Goal: Task Accomplishment & Management: Use online tool/utility

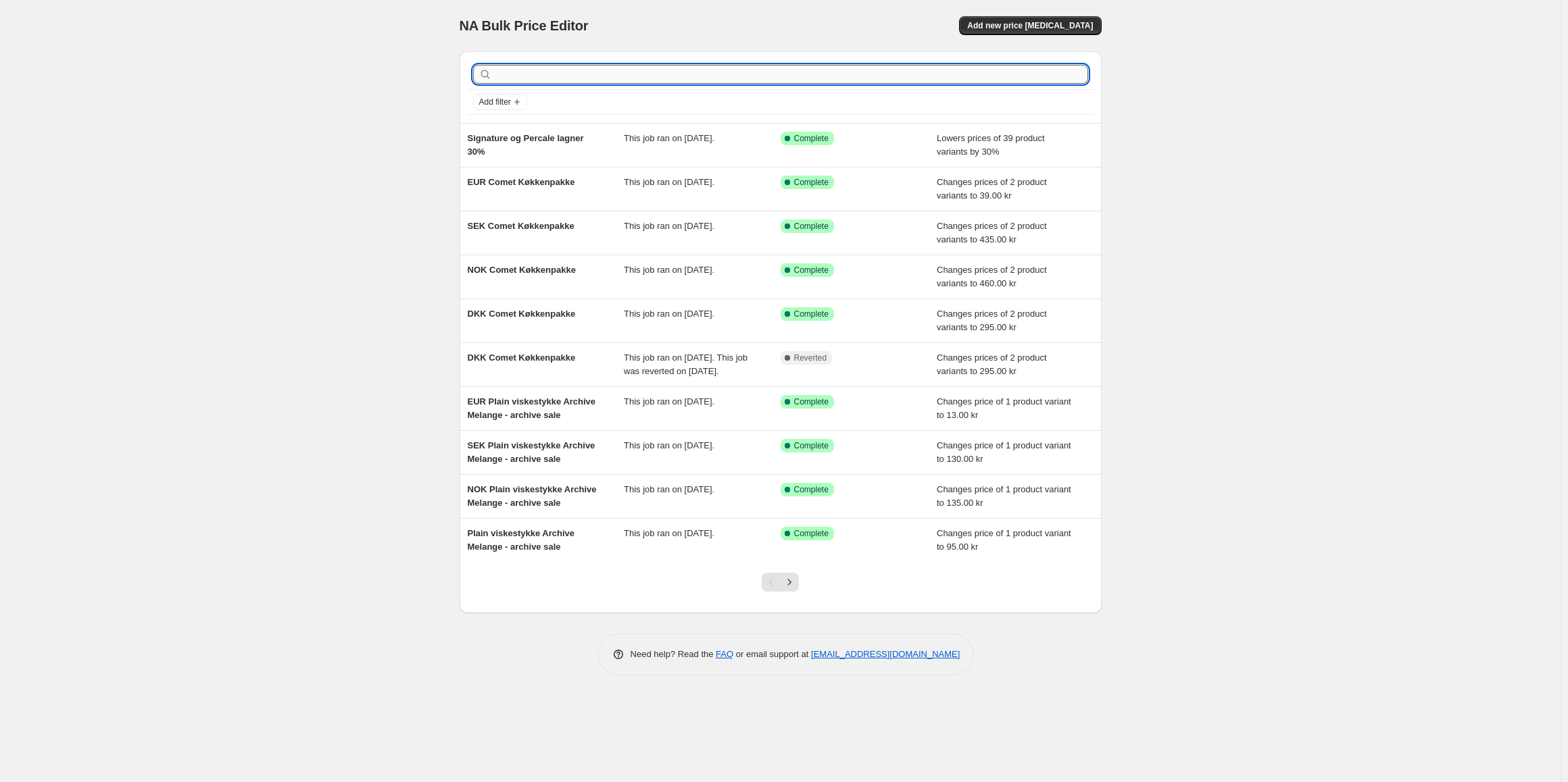
click at [774, 73] on input "text" at bounding box center [791, 74] width 594 height 19
type input "letter"
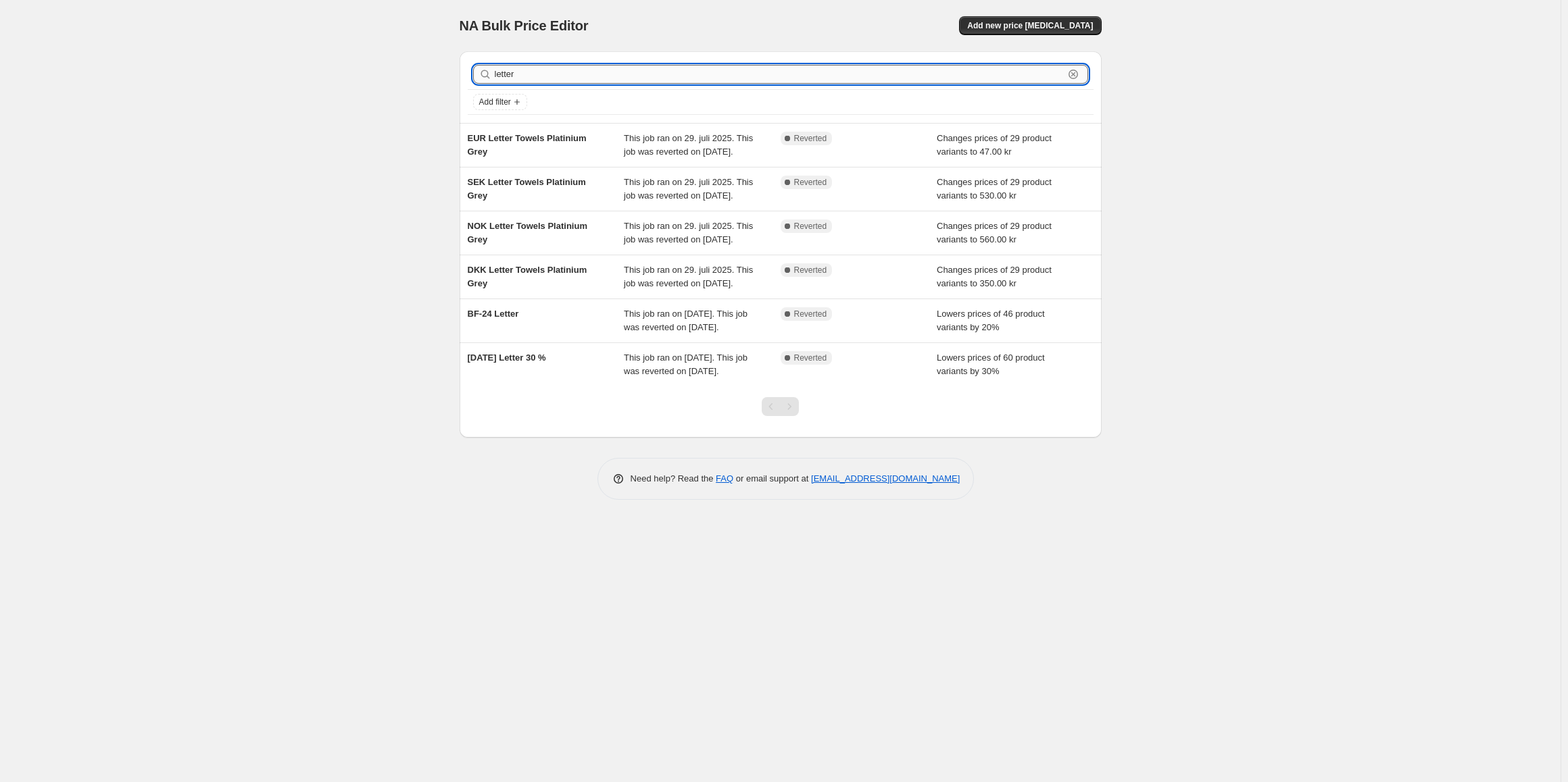
click at [526, 69] on input "letter" at bounding box center [779, 74] width 569 height 19
click at [630, 78] on input "letter" at bounding box center [779, 74] width 569 height 19
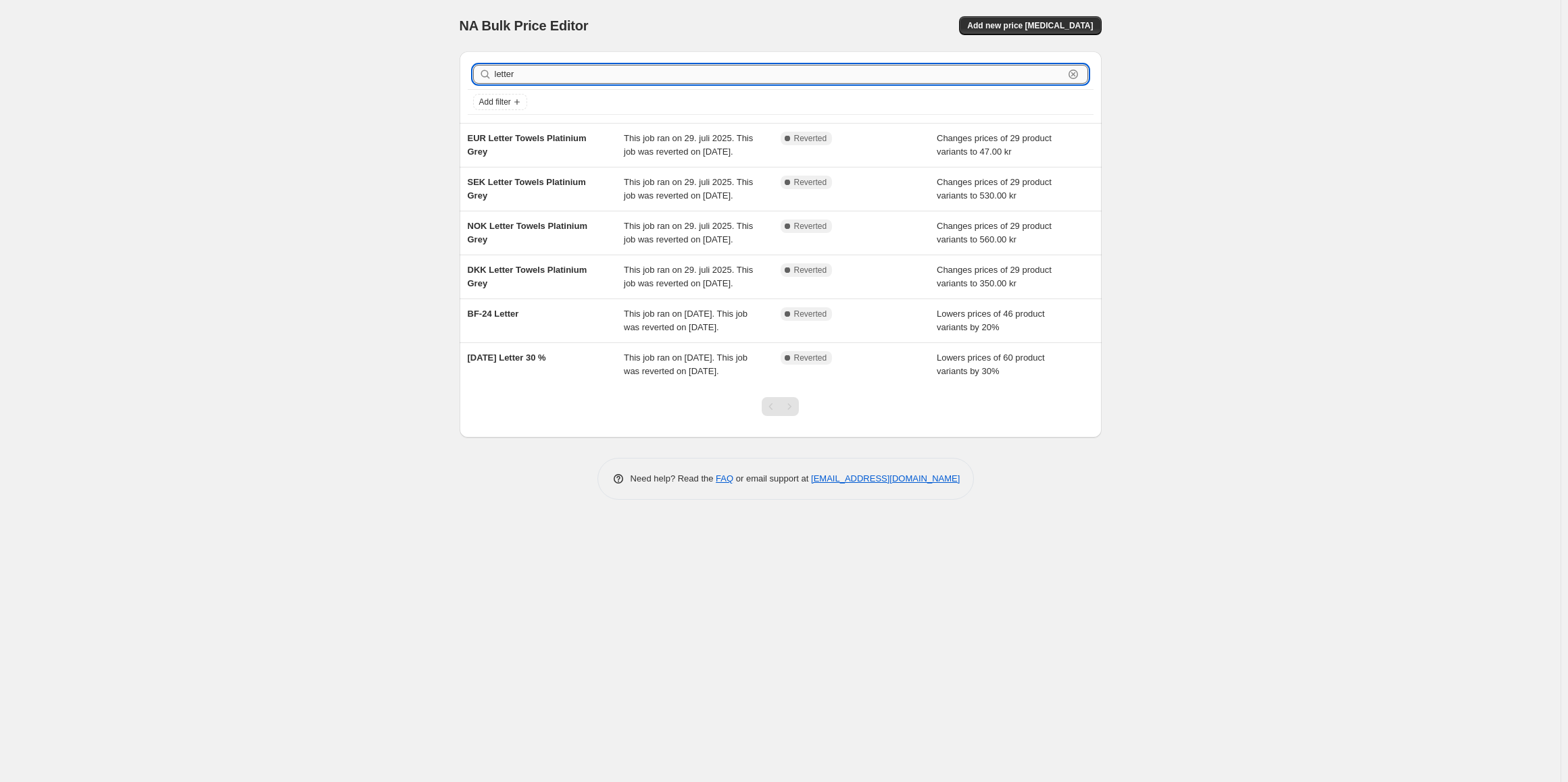
click at [630, 78] on input "letter" at bounding box center [779, 74] width 569 height 19
type input "bogs"
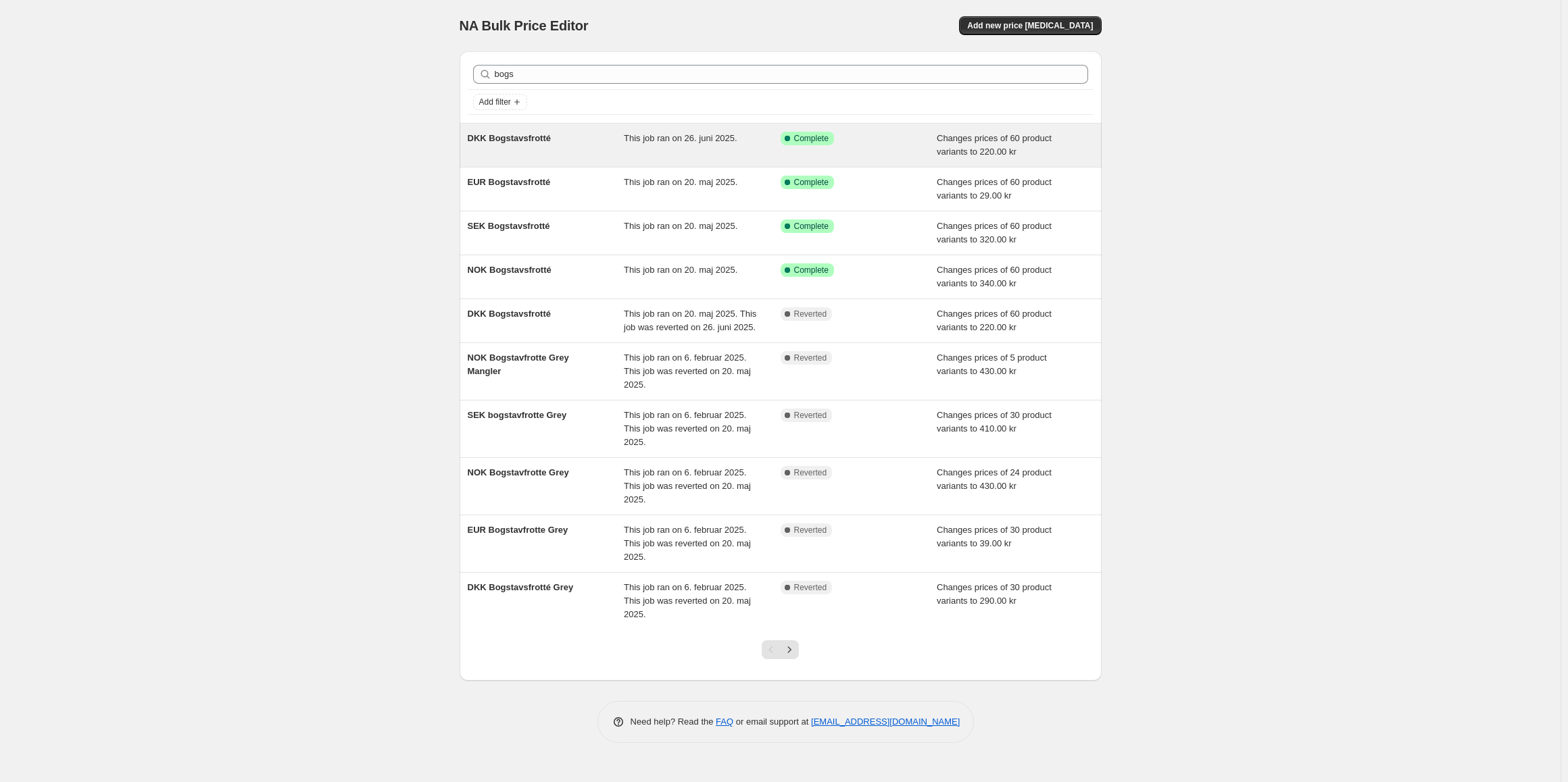
click at [580, 160] on div "DKK Bogstavsfrotté This job ran on 26. juni 2025. Success Complete Complete Cha…" at bounding box center [780, 145] width 642 height 44
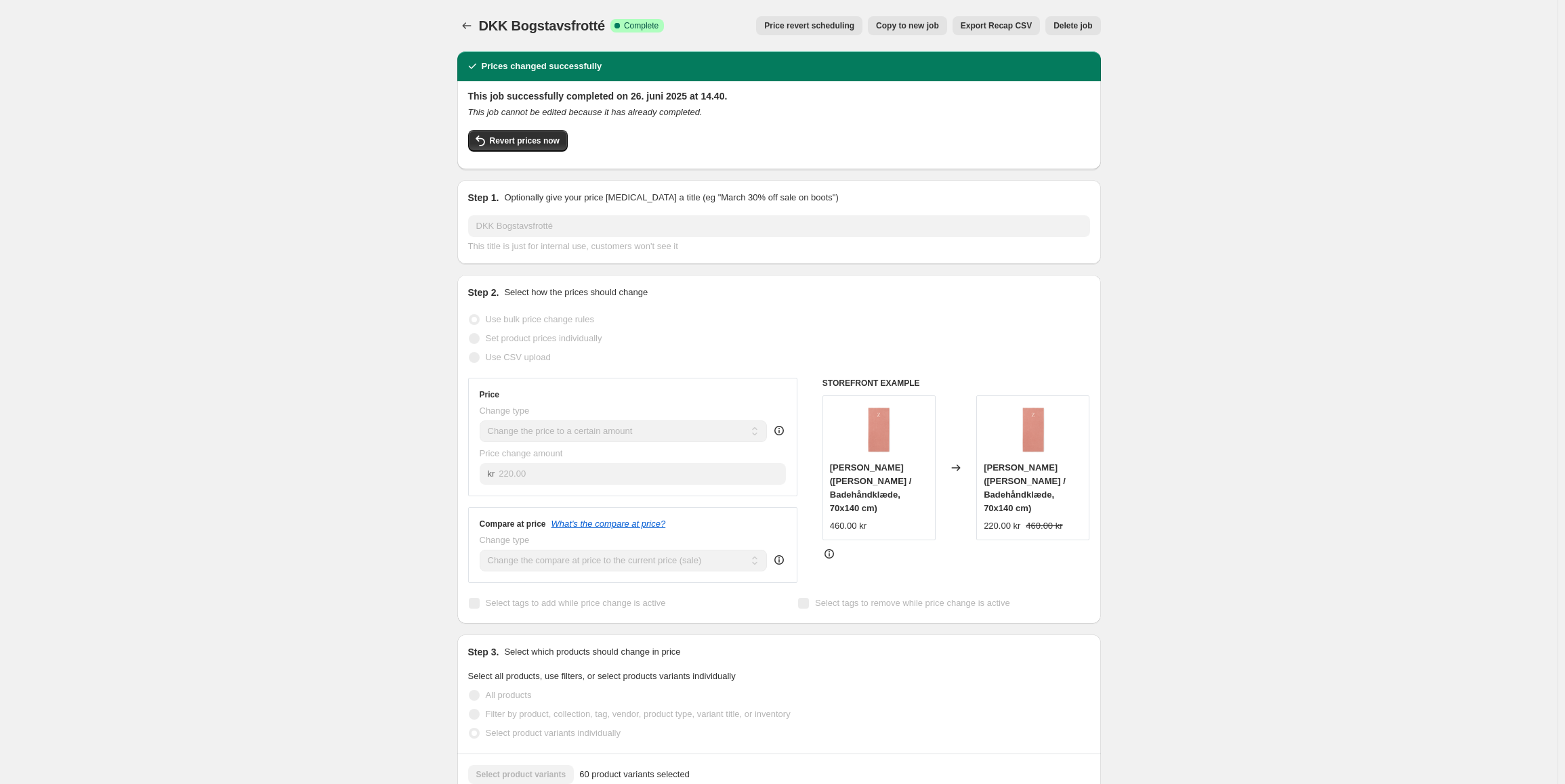
click at [541, 126] on div "This job successfully completed on 26. juni 2025 at 14.40. This job cannot be e…" at bounding box center [780, 124] width 622 height 69
click at [545, 134] on button "Revert prices now" at bounding box center [518, 141] width 100 height 21
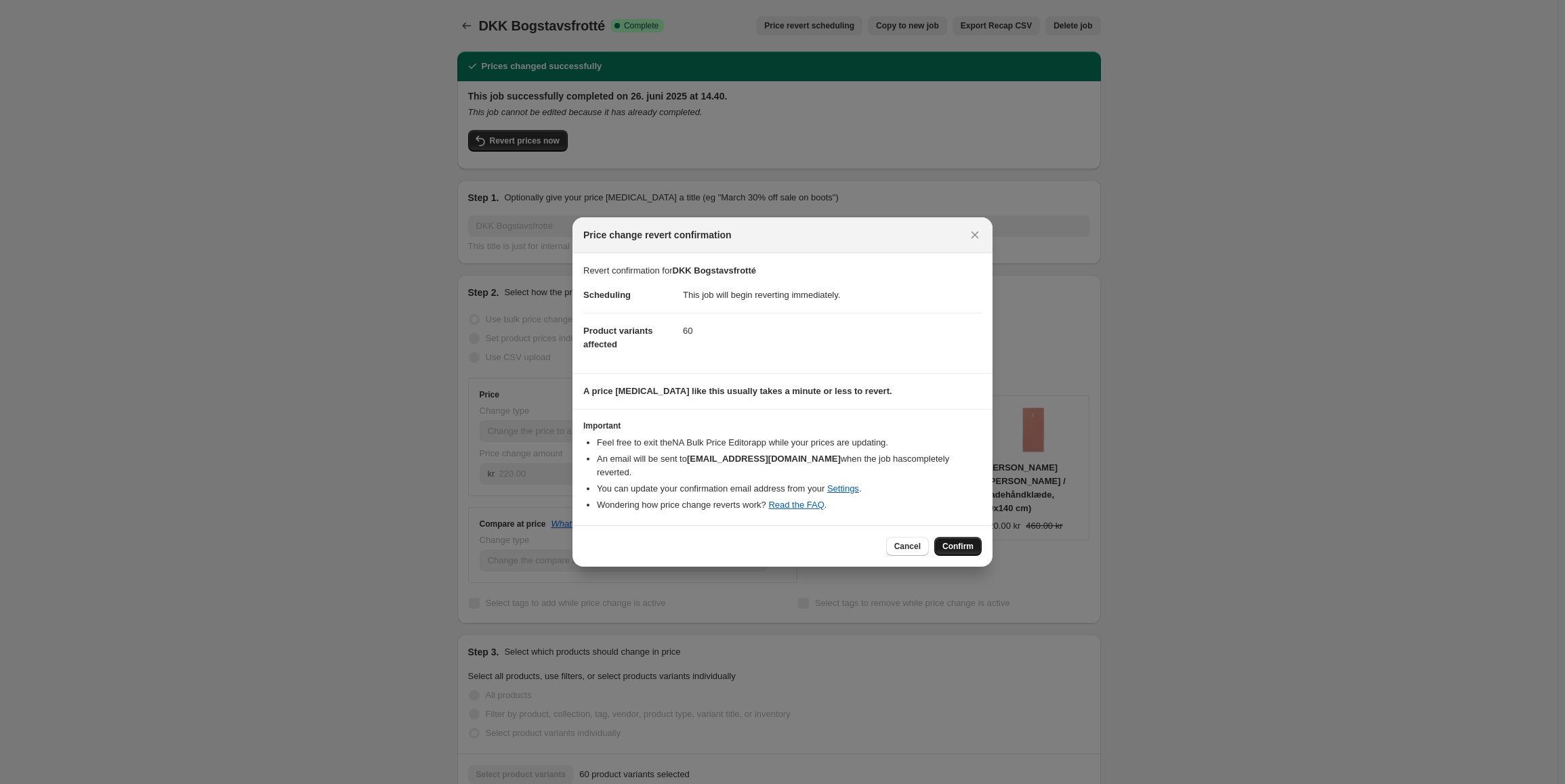
click at [980, 544] on button "Confirm" at bounding box center [958, 547] width 48 height 19
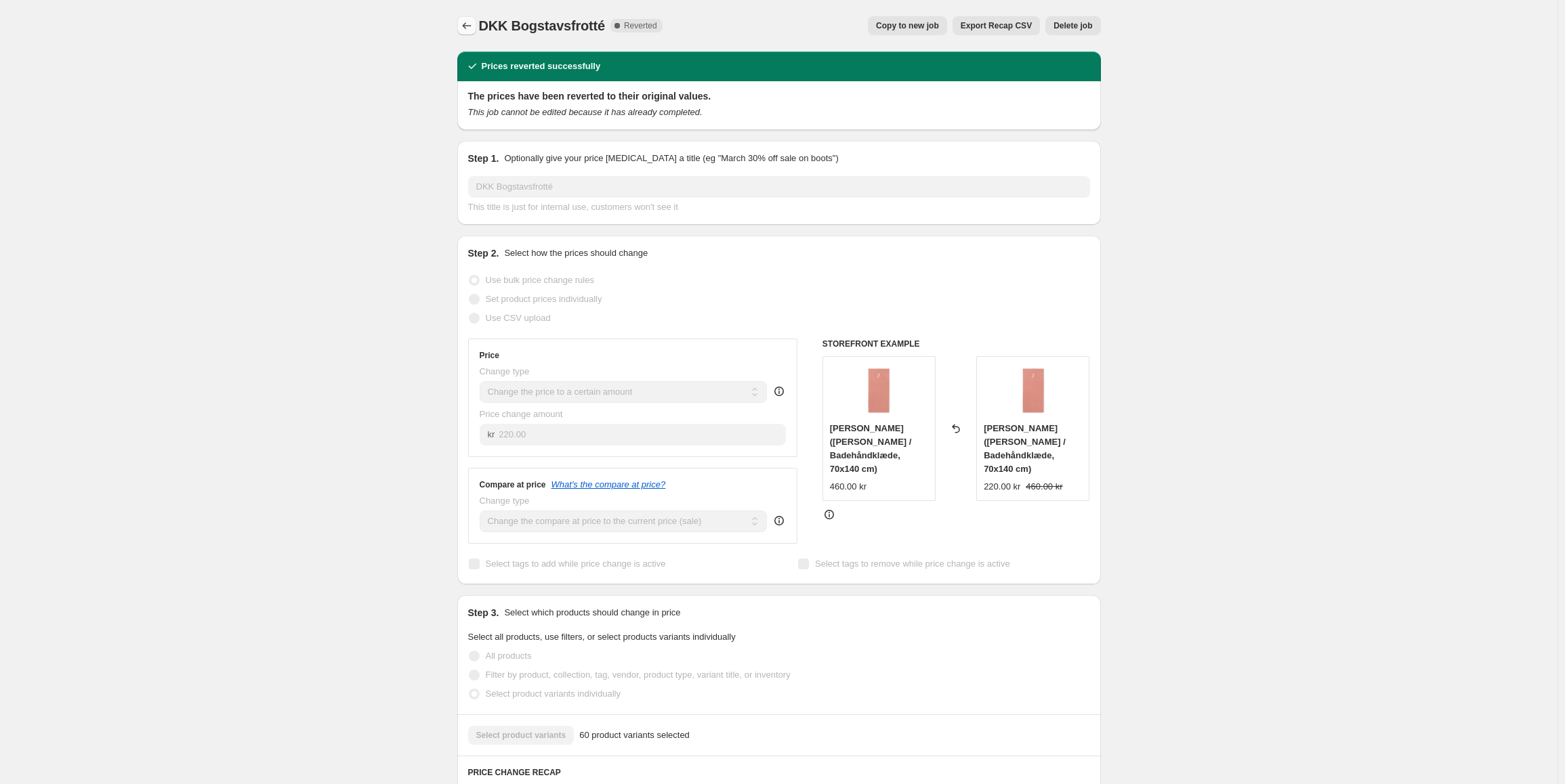
click at [464, 26] on icon "Price change jobs" at bounding box center [467, 25] width 14 height 14
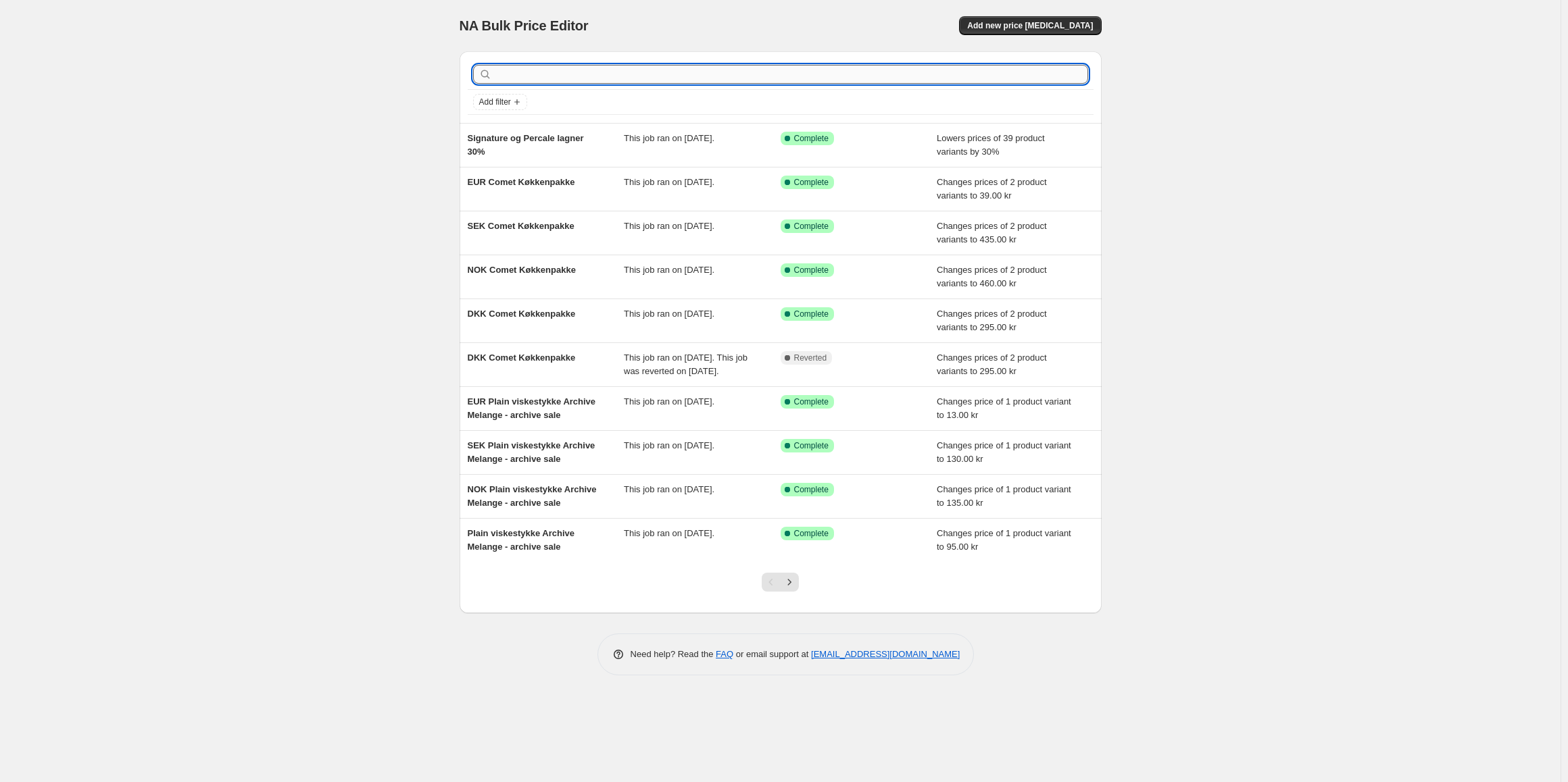
click at [554, 73] on input "text" at bounding box center [791, 74] width 594 height 19
type input "bogs"
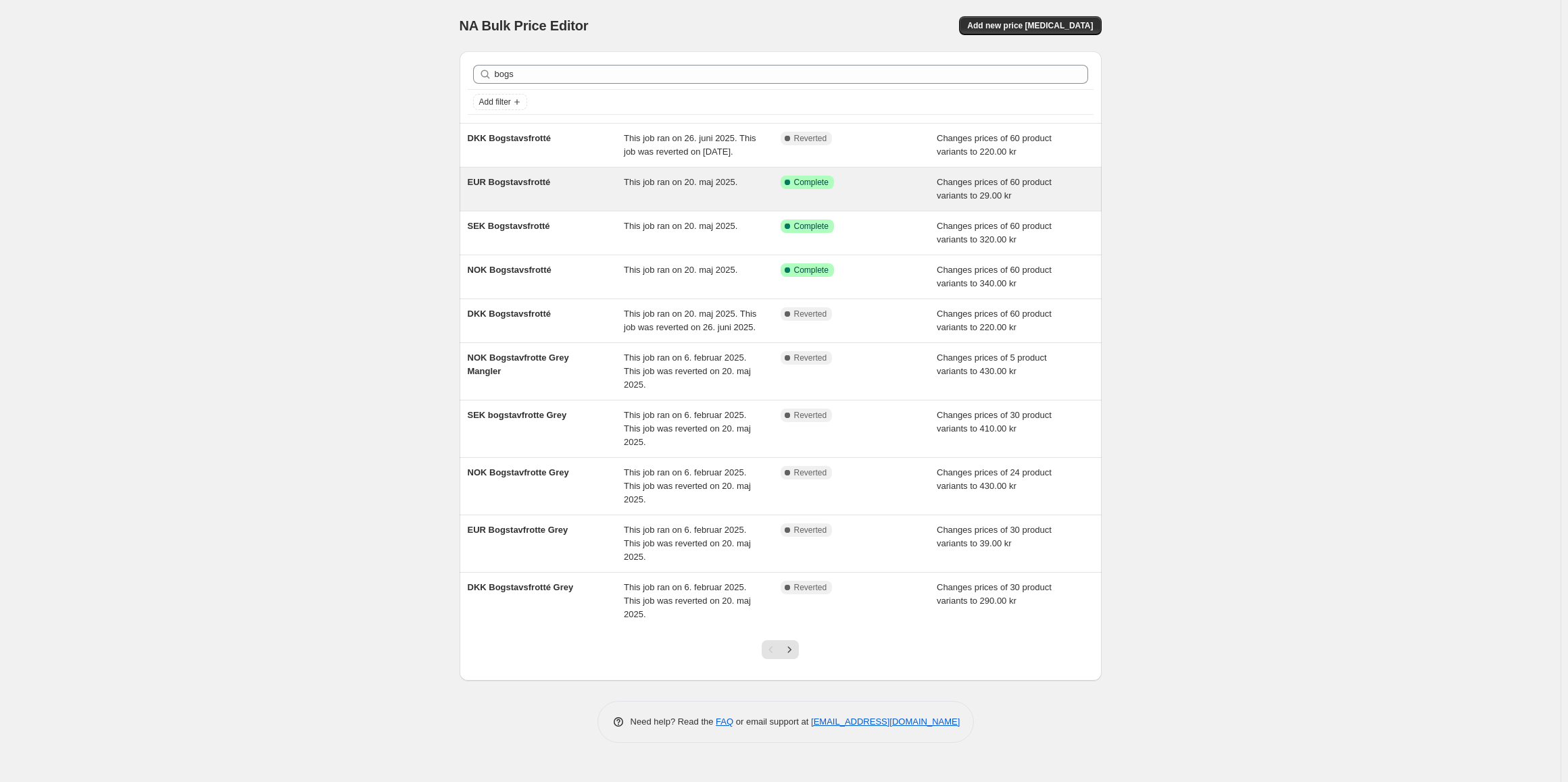
click at [671, 202] on div "This job ran on 20. maj 2025." at bounding box center [701, 189] width 157 height 27
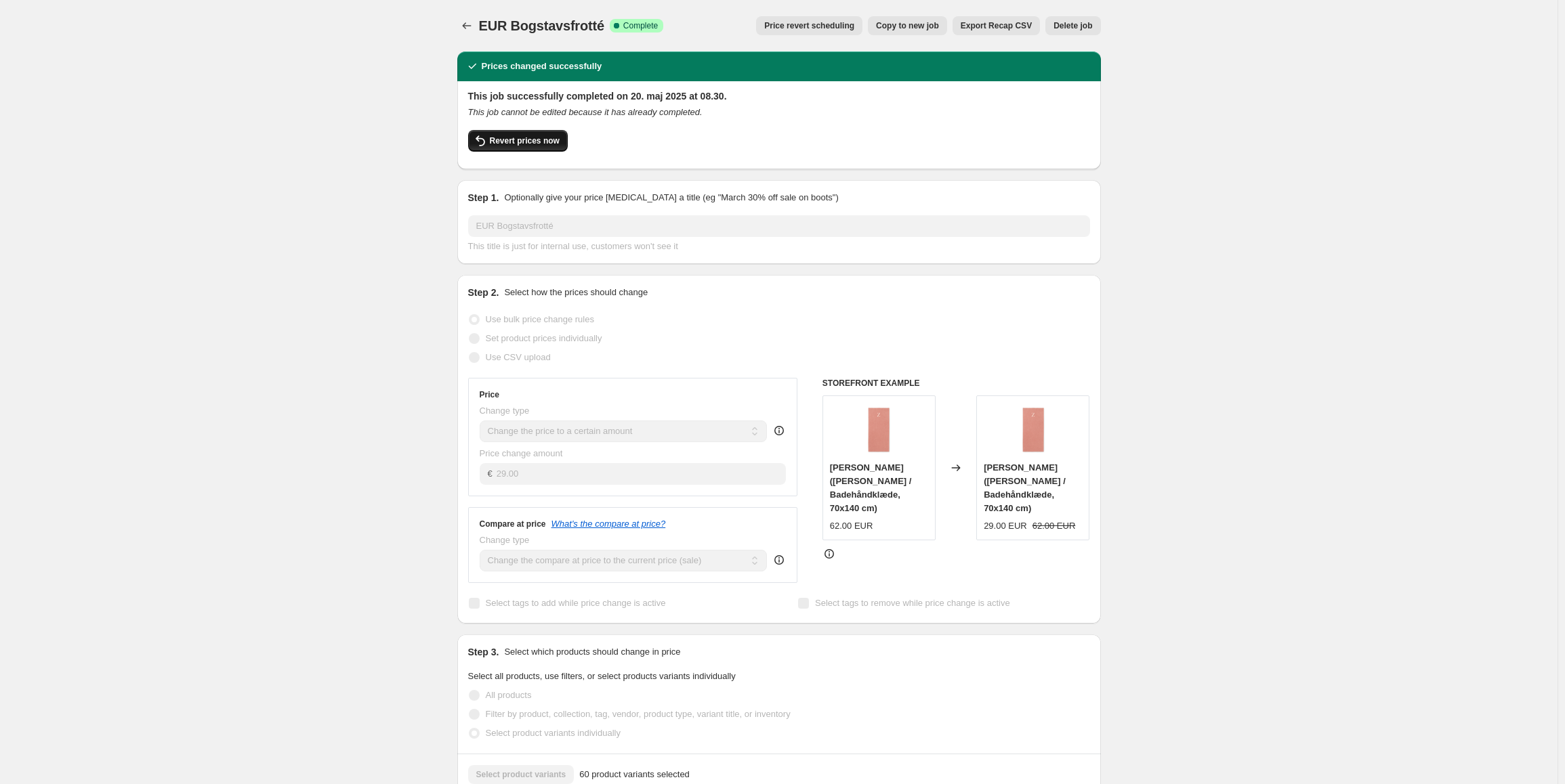
click at [523, 141] on span "Revert prices now" at bounding box center [524, 141] width 70 height 11
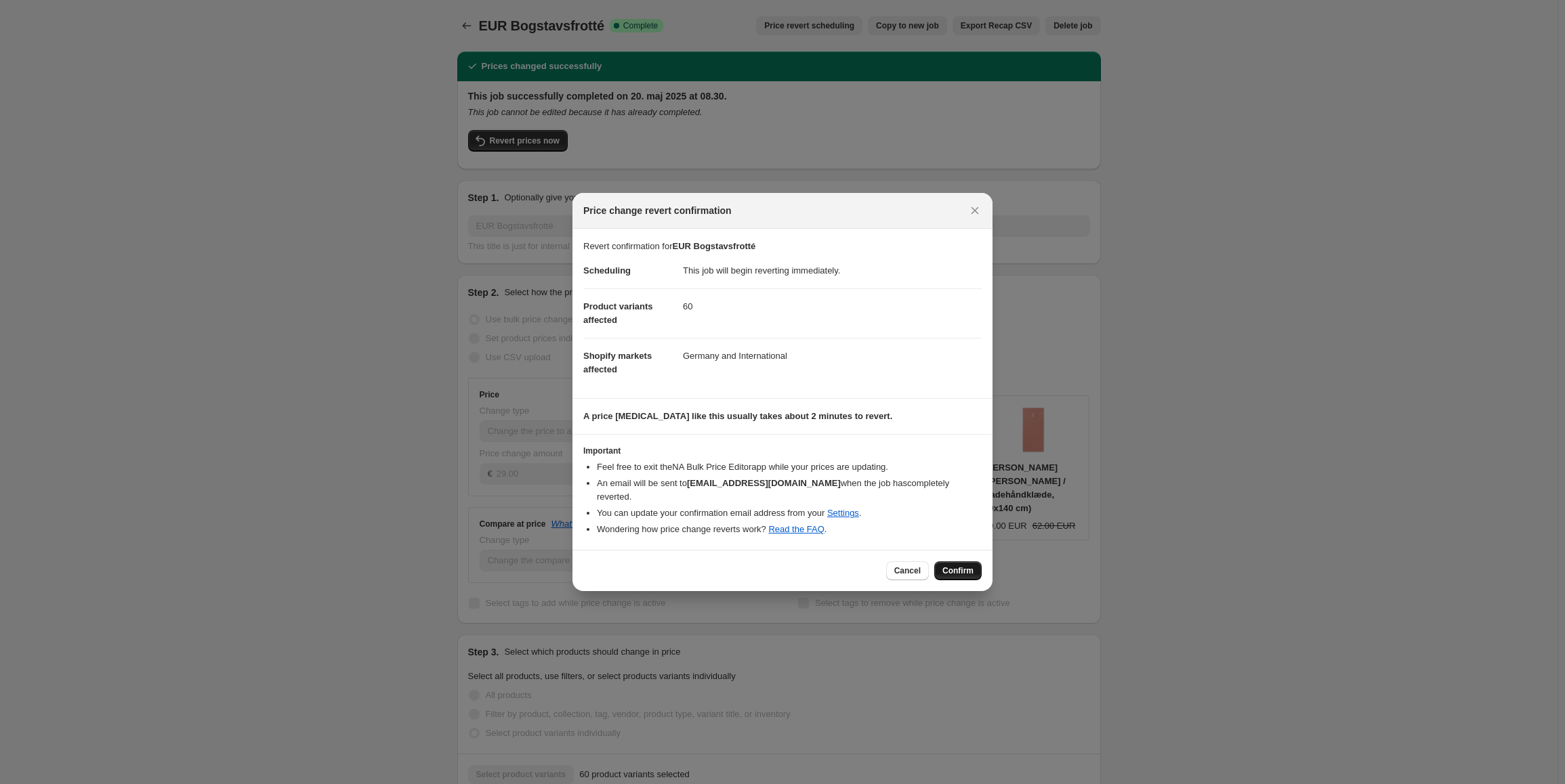
click at [961, 568] on span "Confirm" at bounding box center [958, 571] width 31 height 11
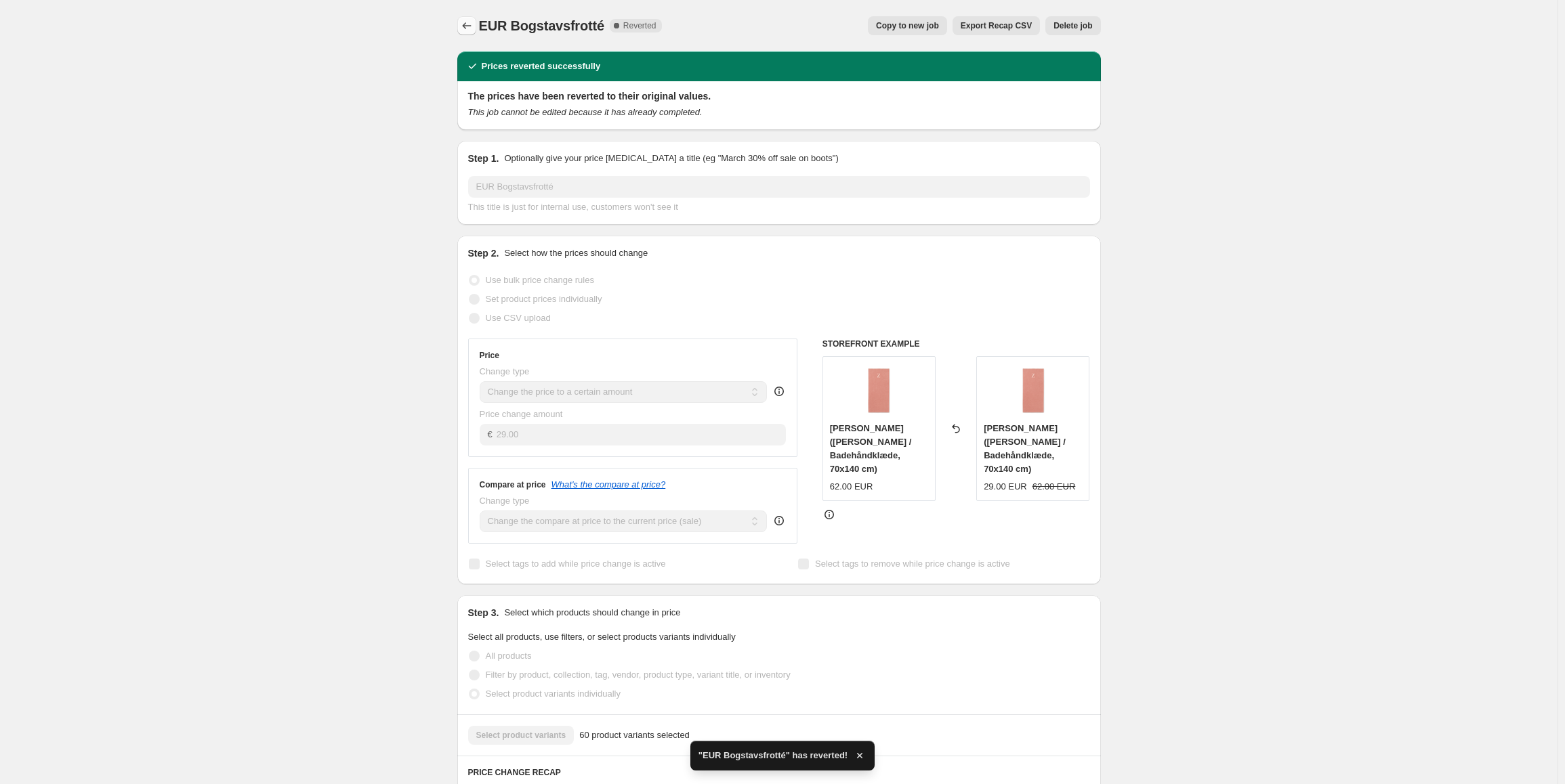
click at [467, 26] on icon "Price change jobs" at bounding box center [466, 25] width 8 height 7
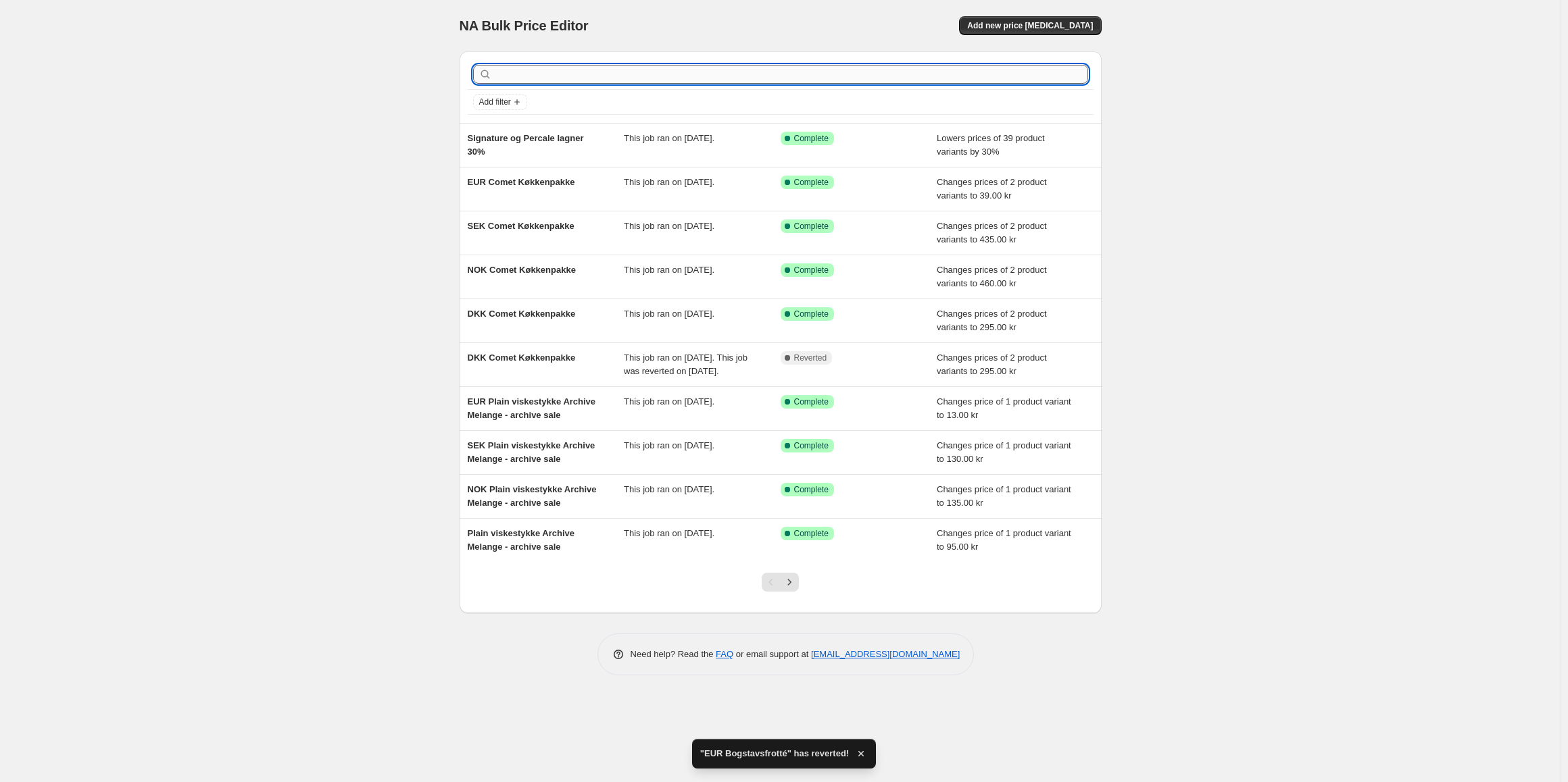
click at [595, 72] on input "text" at bounding box center [791, 74] width 594 height 19
type input "bogs"
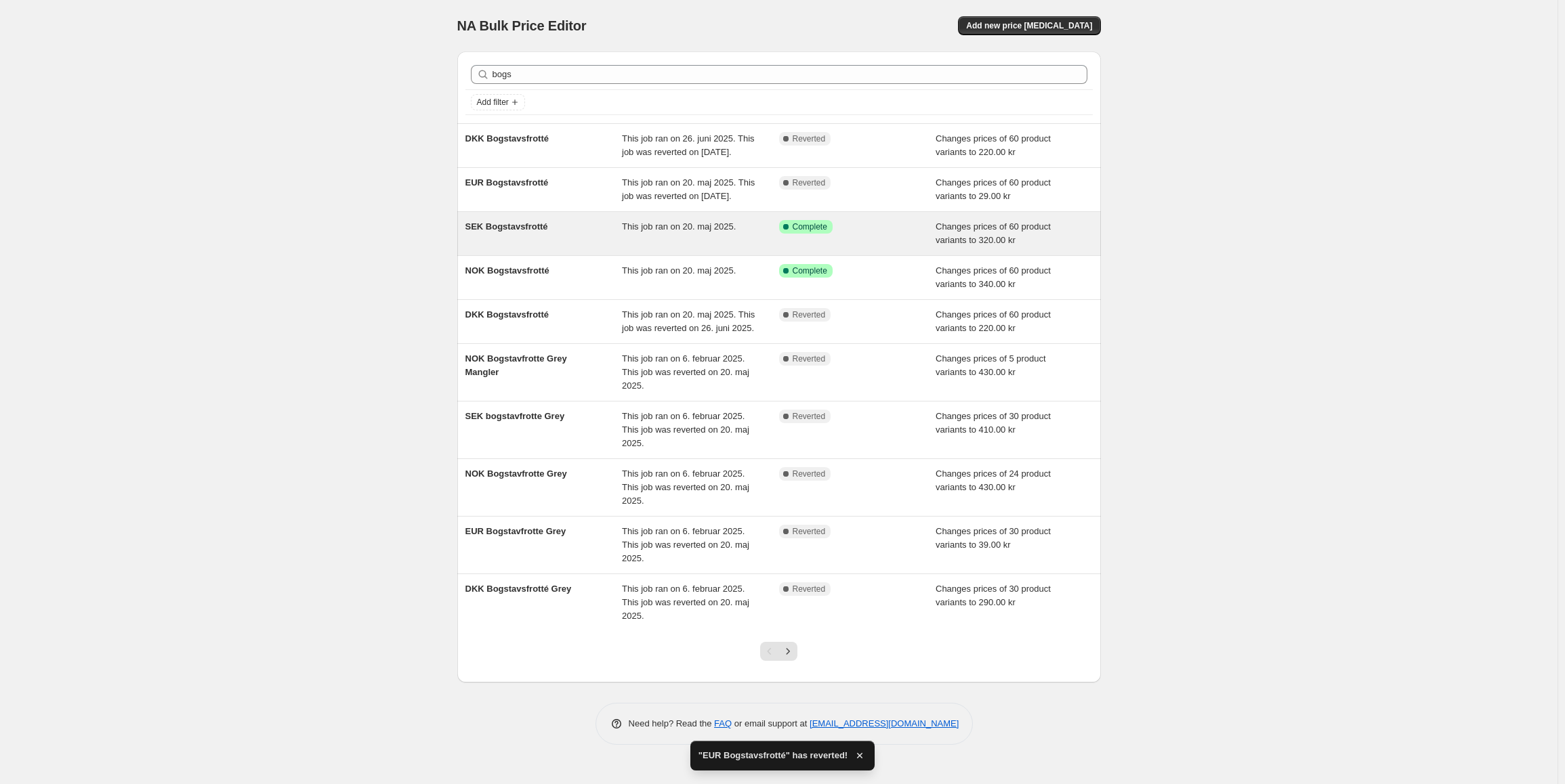
click at [638, 248] on div "This job ran on 20. maj 2025." at bounding box center [701, 233] width 157 height 27
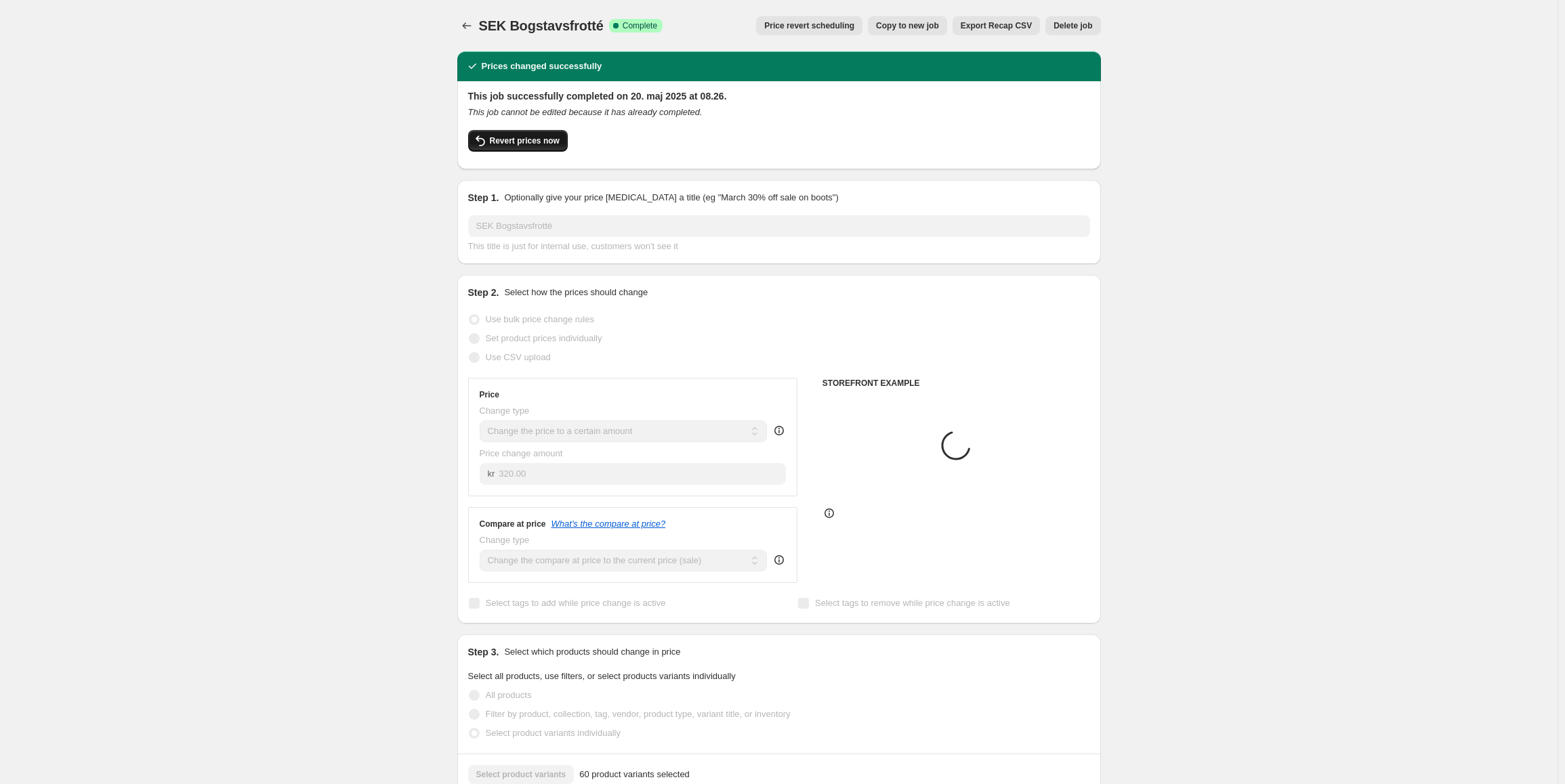
click at [534, 141] on span "Revert prices now" at bounding box center [524, 141] width 70 height 11
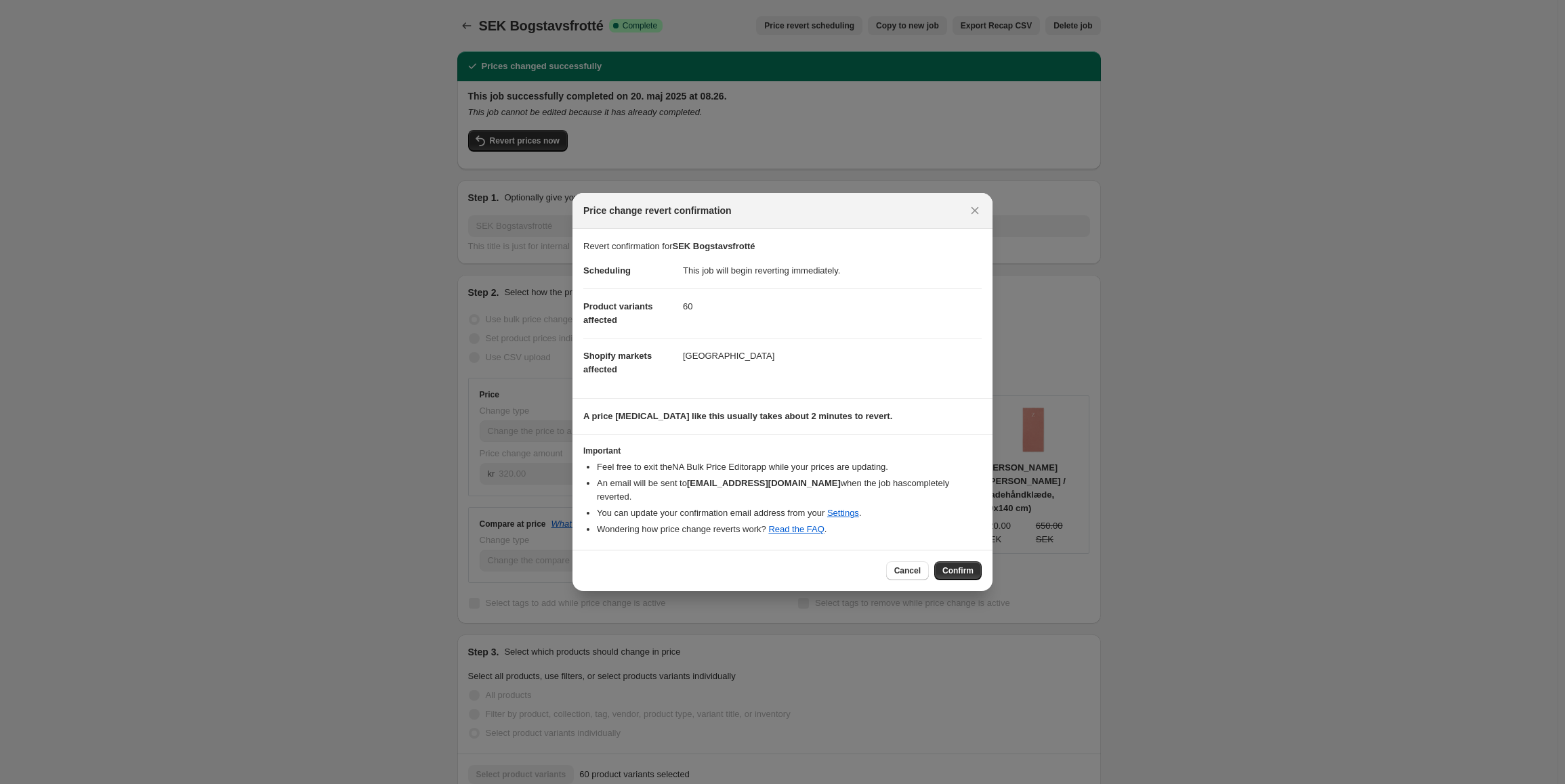
click at [968, 550] on div "Cancel Confirm" at bounding box center [782, 571] width 420 height 41
click at [970, 565] on span "Confirm" at bounding box center [958, 571] width 31 height 11
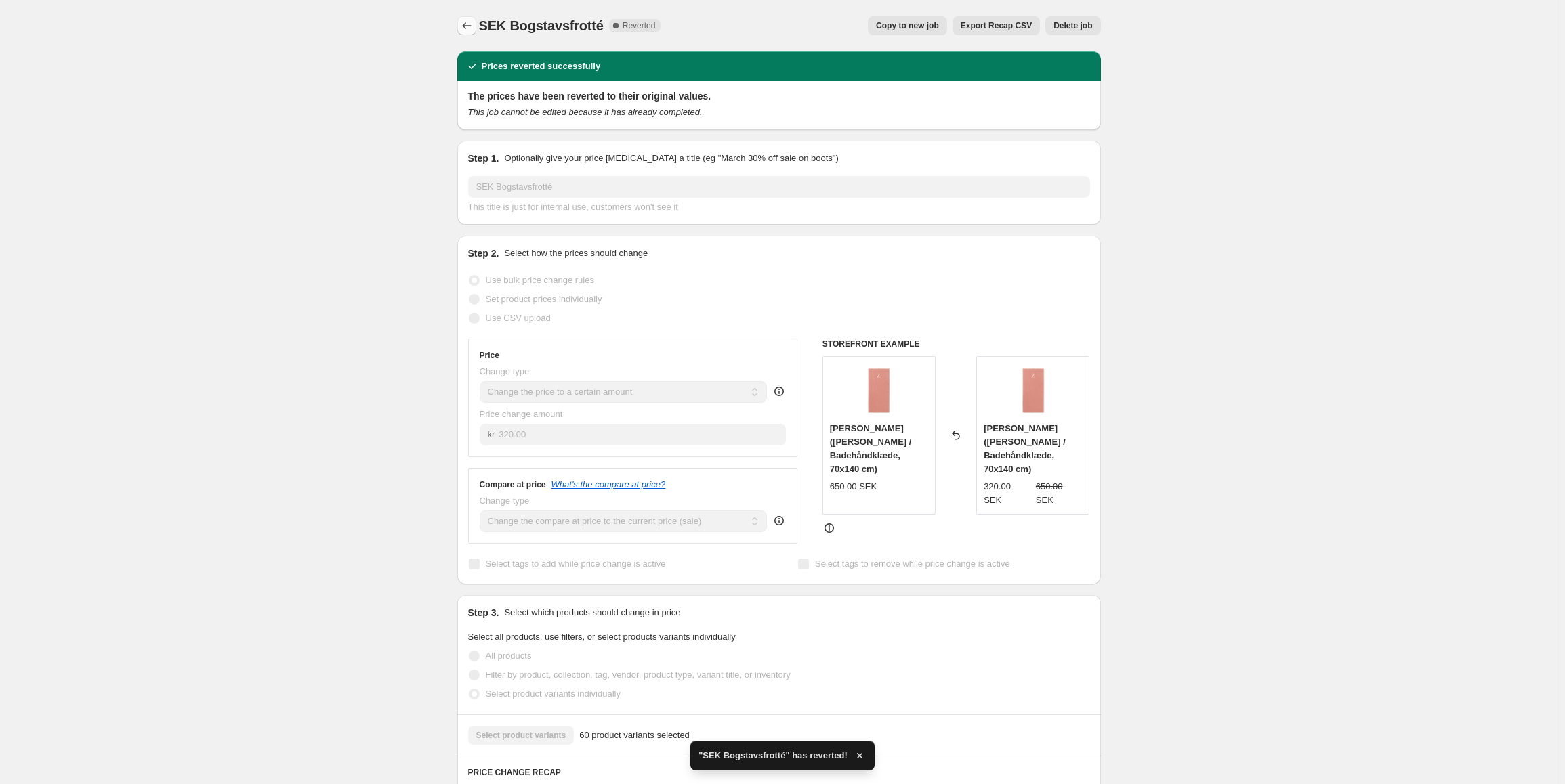
click at [467, 33] on button "Price change jobs" at bounding box center [467, 25] width 19 height 19
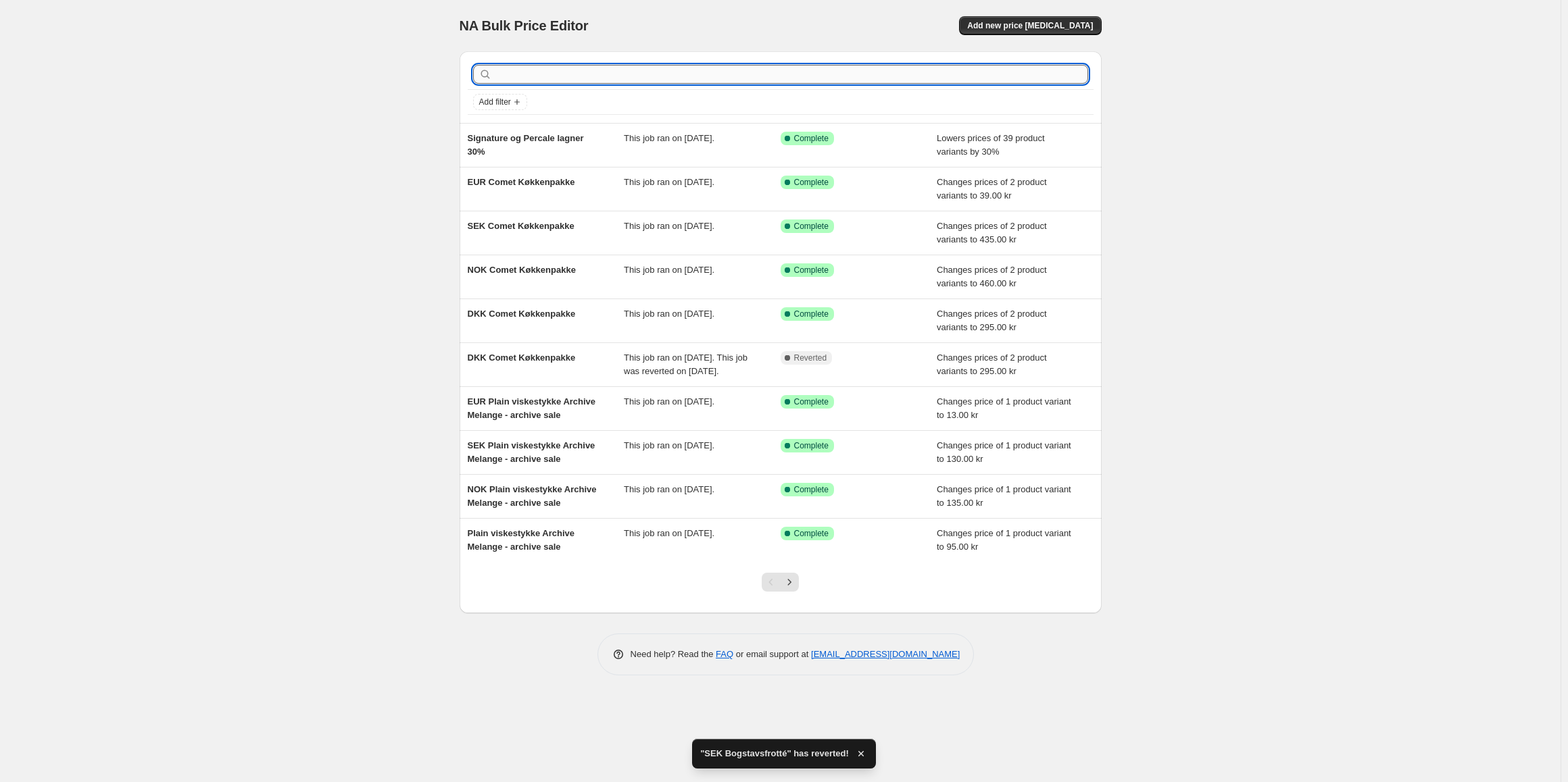
click at [556, 74] on input "text" at bounding box center [791, 74] width 594 height 19
type input "bog"
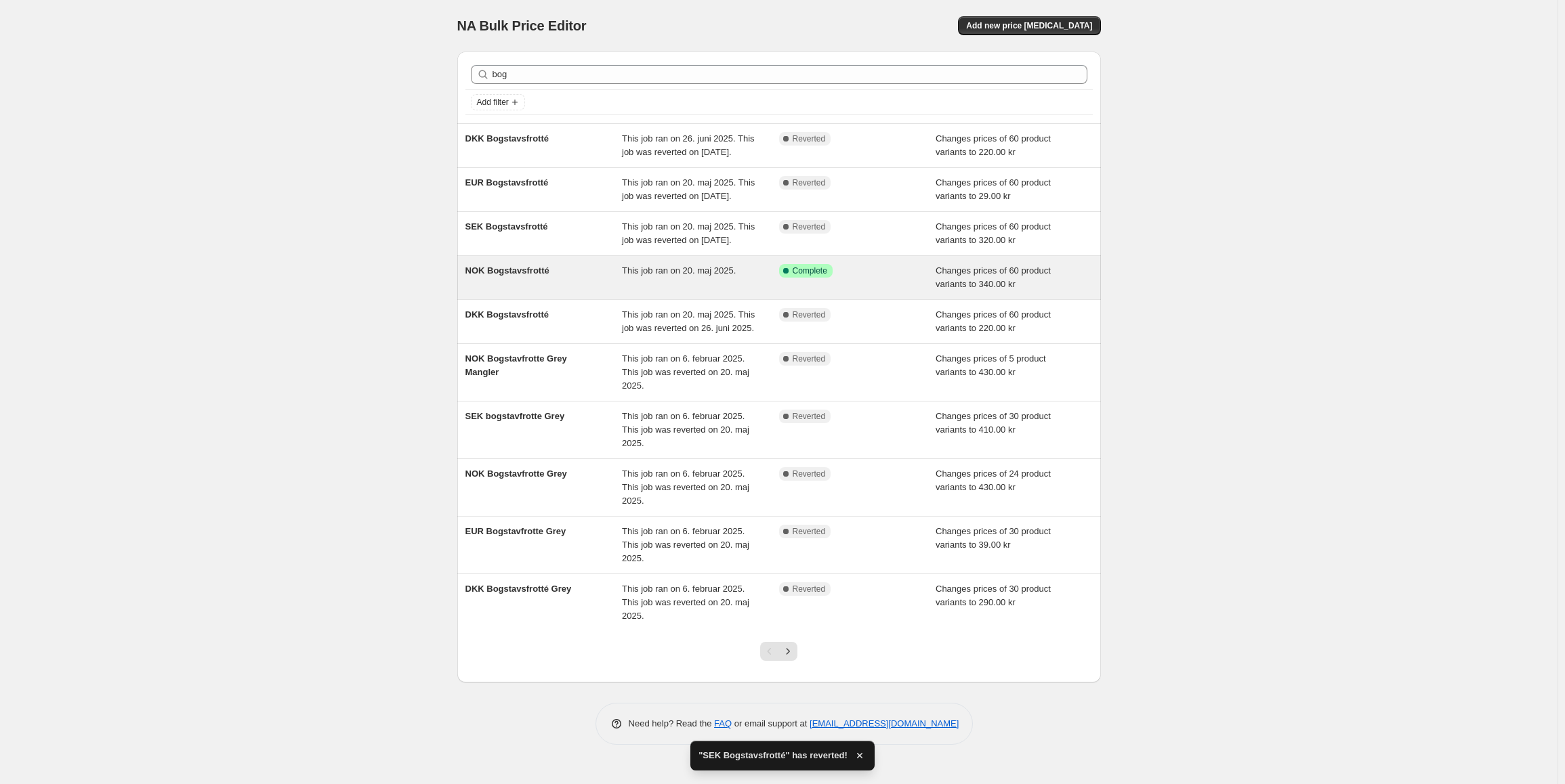
click at [762, 291] on div "This job ran on 20. maj 2025." at bounding box center [701, 277] width 157 height 27
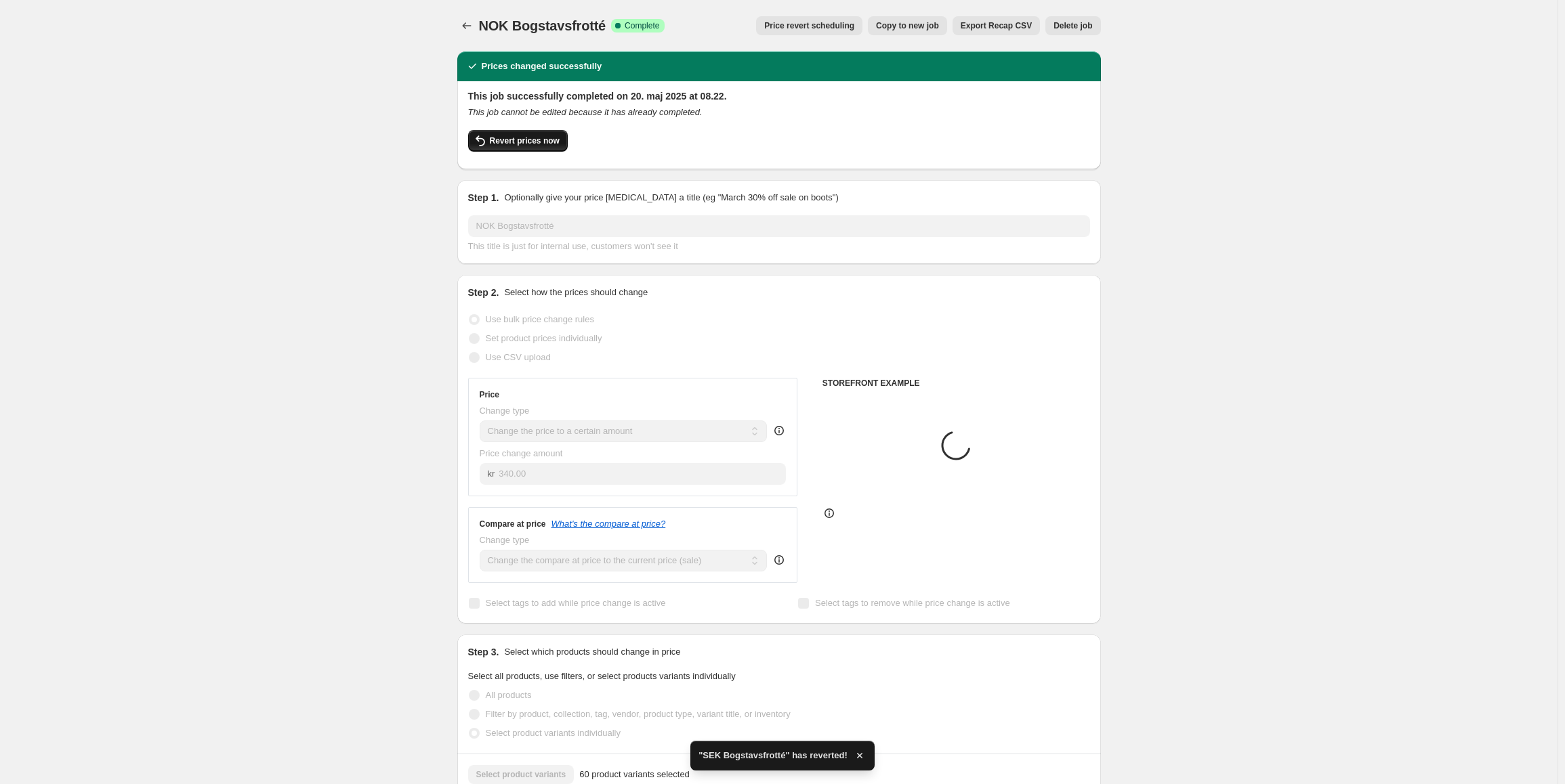
click at [534, 150] on button "Revert prices now" at bounding box center [518, 141] width 100 height 21
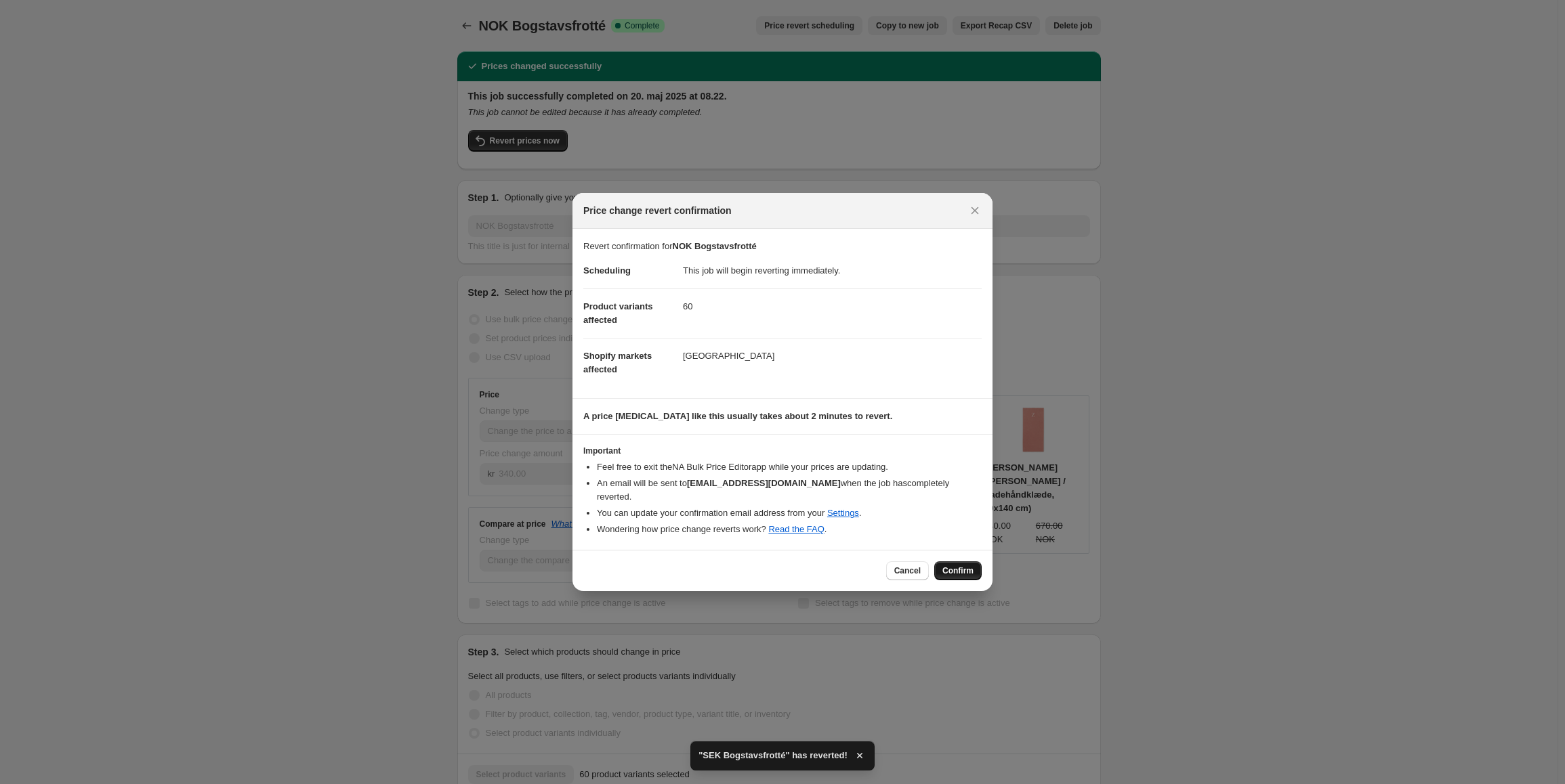
click at [954, 565] on span "Confirm" at bounding box center [958, 571] width 31 height 11
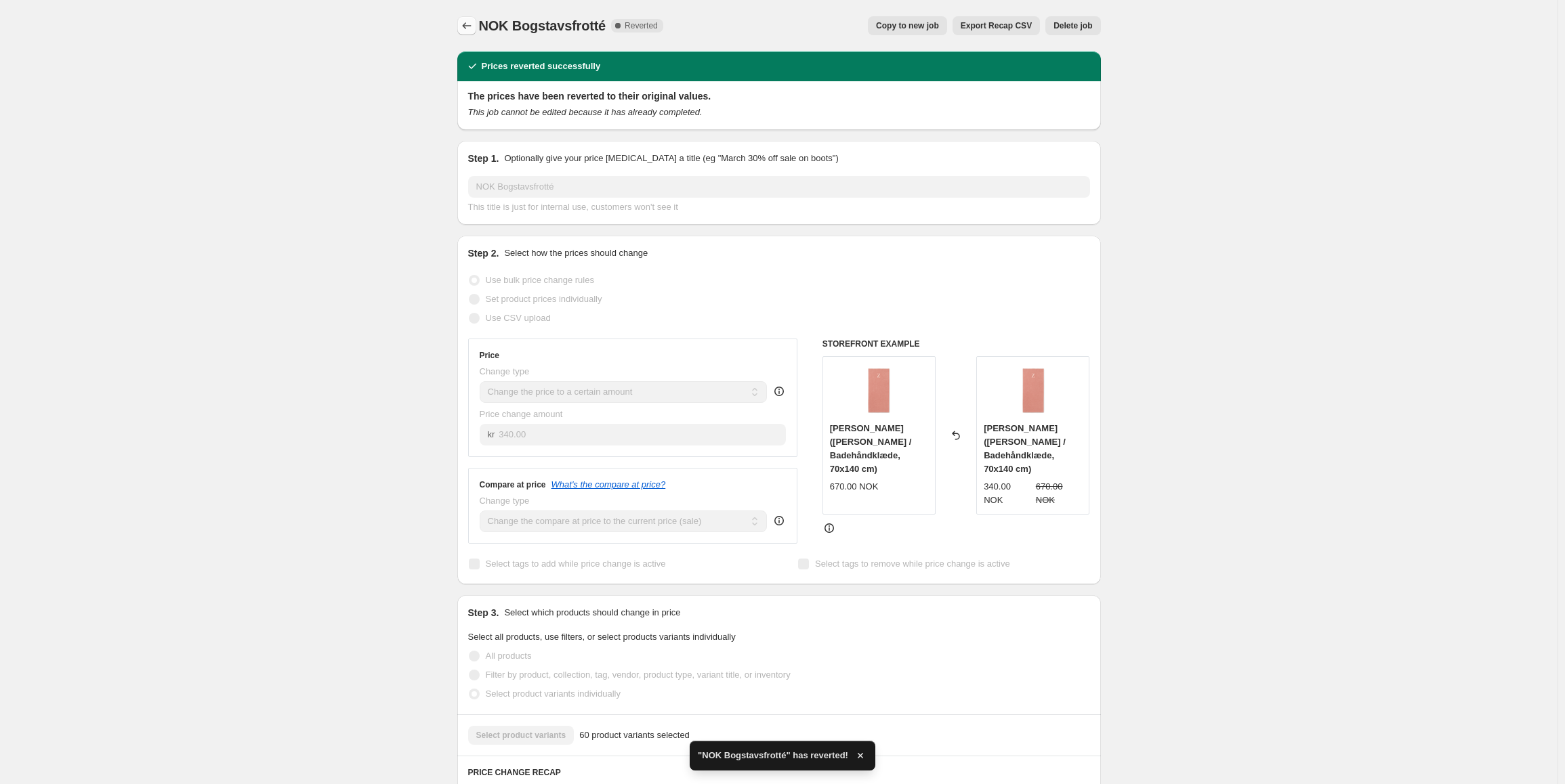
click at [463, 22] on icon "Price change jobs" at bounding box center [467, 25] width 14 height 14
